Goal: Task Accomplishment & Management: Manage account settings

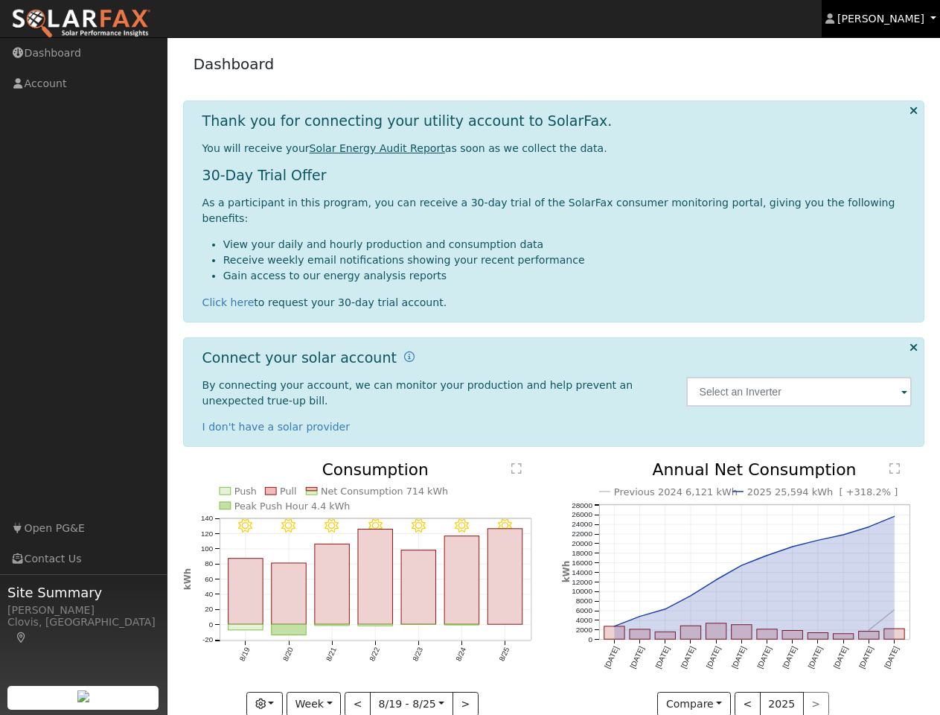
click at [893, 19] on span "[PERSON_NAME]" at bounding box center [881, 19] width 87 height 12
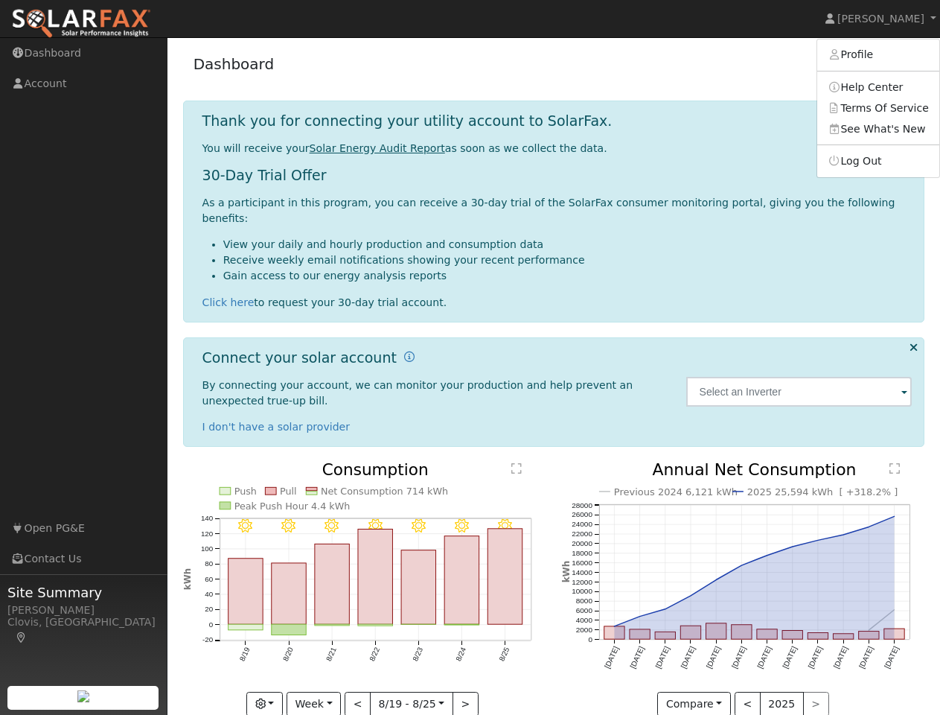
click at [28, 632] on icon at bounding box center [21, 637] width 13 height 10
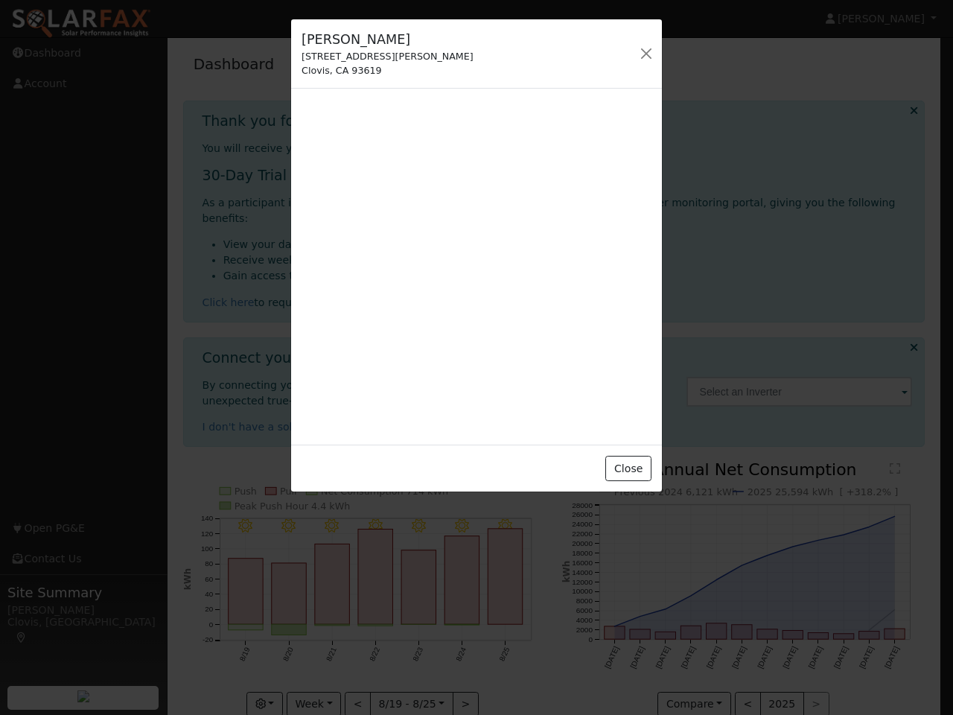
click at [913, 110] on div at bounding box center [476, 357] width 953 height 715
click at [913, 331] on div at bounding box center [476, 357] width 953 height 715
click at [800, 376] on div at bounding box center [476, 357] width 953 height 715
click at [243, 474] on div at bounding box center [476, 357] width 953 height 715
click at [287, 474] on div at bounding box center [476, 357] width 953 height 715
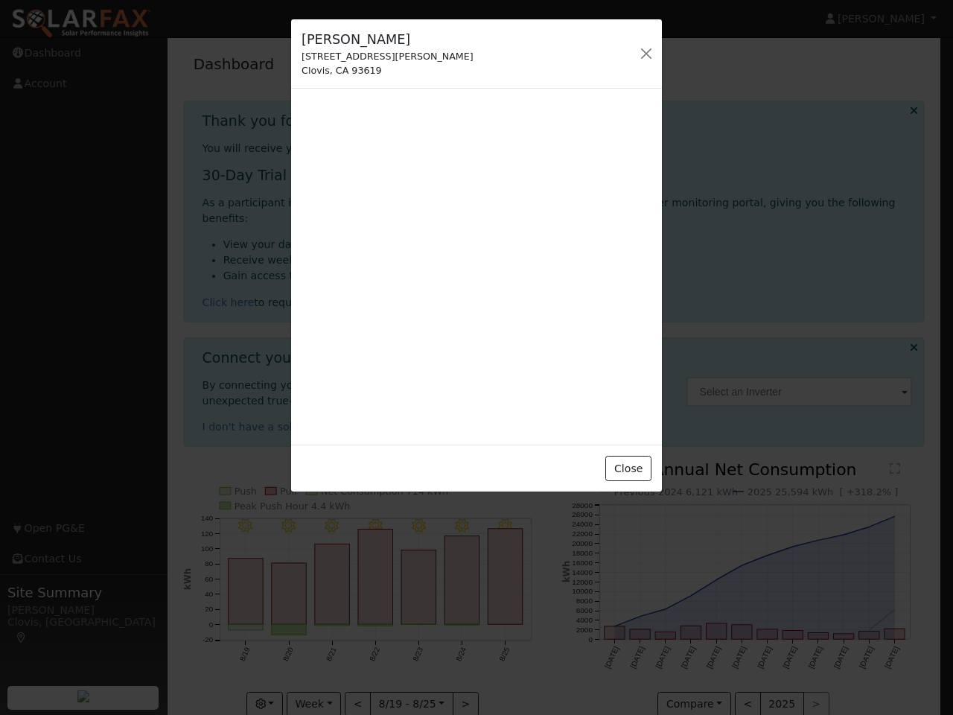
click at [377, 474] on div "Close" at bounding box center [476, 467] width 371 height 47
click at [285, 489] on div at bounding box center [476, 357] width 953 height 715
click at [517, 453] on div "Close" at bounding box center [476, 467] width 371 height 47
